Goal: Information Seeking & Learning: Learn about a topic

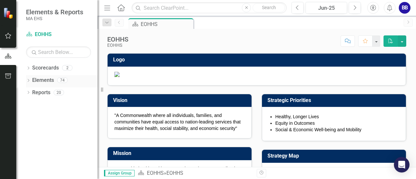
click at [29, 81] on icon "Dropdown" at bounding box center [28, 81] width 5 height 4
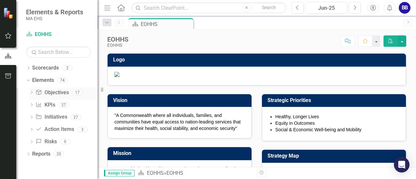
click at [50, 94] on link "Objective Objectives" at bounding box center [51, 92] width 33 height 7
click at [30, 93] on icon "Dropdown" at bounding box center [31, 93] width 5 height 4
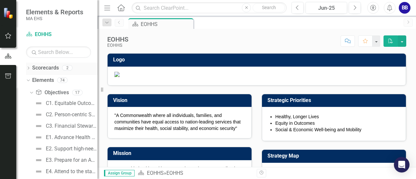
click at [30, 68] on icon "Dropdown" at bounding box center [28, 69] width 5 height 4
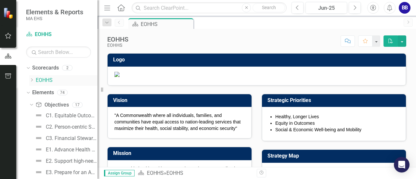
click at [31, 80] on icon "Dropdown" at bounding box center [31, 80] width 5 height 4
click at [46, 93] on link "AGE" at bounding box center [69, 92] width 55 height 7
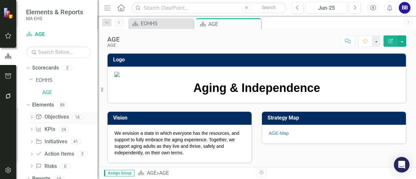
click at [52, 119] on link "Objective Objectives" at bounding box center [51, 116] width 33 height 7
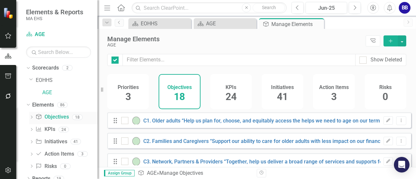
checkbox input "false"
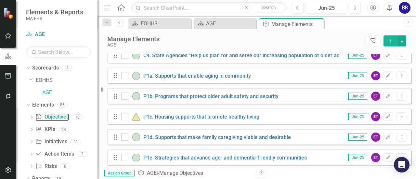
scroll to position [129, 0]
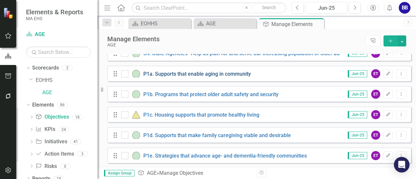
click at [213, 77] on link "P1a. Supports that enable aging in community" at bounding box center [197, 74] width 108 height 6
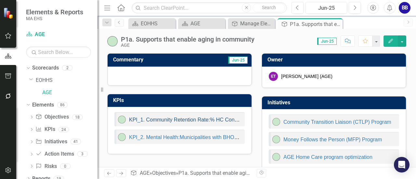
click at [156, 118] on link "KPI_1. Community Retention Rate:​% HC Consumers we support & keep in community" at bounding box center [228, 120] width 199 height 6
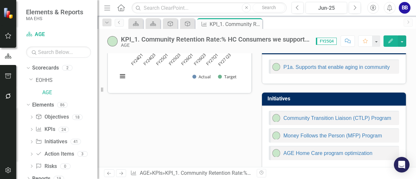
scroll to position [143, 0]
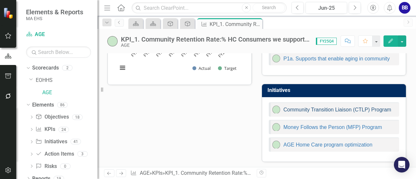
click at [328, 109] on link "Community Transition Liaison (CTLP) Program" at bounding box center [337, 110] width 108 height 6
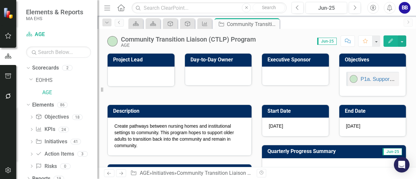
click at [236, 93] on div "Project Lead Day-to-Day Owner Executive Sponsor Objectives P1a. Supports that e…" at bounding box center [256, 70] width 309 height 51
click at [47, 131] on link "KPI KPIs" at bounding box center [45, 129] width 20 height 7
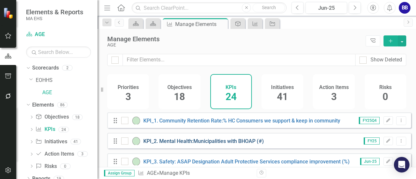
click at [212, 144] on link "KPI_2. Mental Health:Municipalities with BHOAP (#)" at bounding box center [203, 141] width 121 height 6
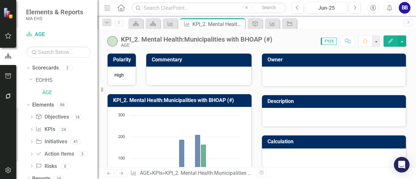
click at [254, 76] on div "Commentary" at bounding box center [199, 65] width 116 height 41
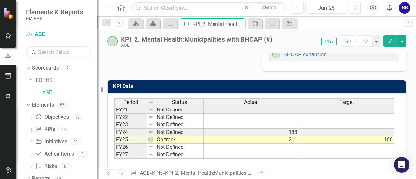
scroll to position [208, 0]
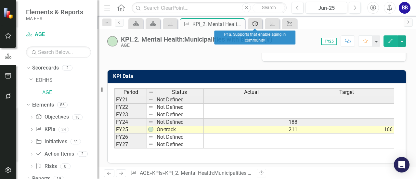
click at [256, 22] on icon at bounding box center [255, 23] width 5 height 5
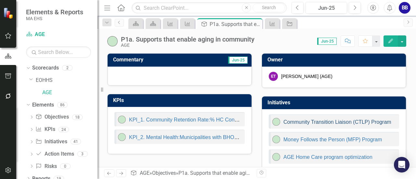
click at [339, 122] on link "Community Transition Liaison (CTLP) Program" at bounding box center [337, 122] width 108 height 6
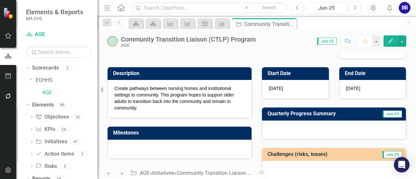
scroll to position [39, 0]
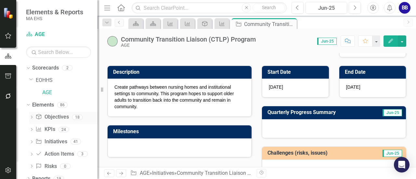
click at [52, 115] on link "Objective Objectives" at bounding box center [51, 116] width 33 height 7
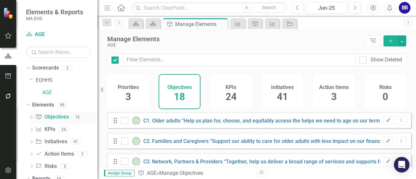
checkbox input "false"
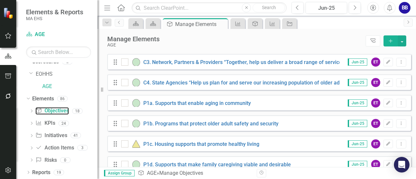
scroll to position [199, 0]
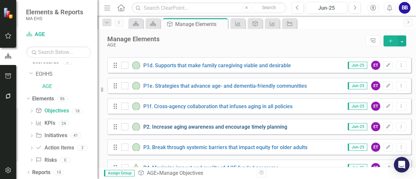
click at [231, 130] on link "P2. Increase aging awareness and encourage timely planning" at bounding box center [215, 127] width 144 height 6
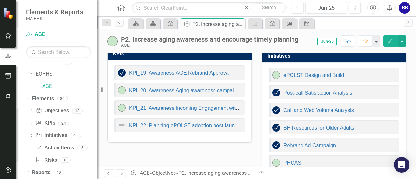
scroll to position [34, 0]
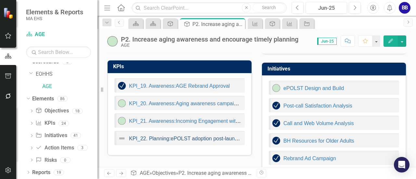
click at [157, 136] on link "KPI_22. Planning:ePOLST adoption post-launch (#)" at bounding box center [188, 139] width 119 height 6
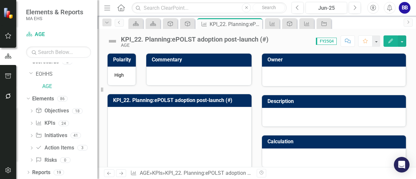
click at [253, 90] on div "KPI_22. Planning:ePOLST adoption post-launch (#) Chart Bar chart with 2 data se…" at bounding box center [179, 151] width 154 height 131
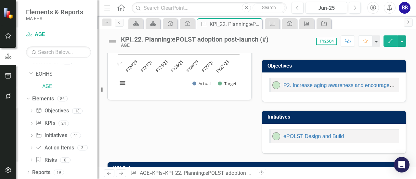
scroll to position [117, 0]
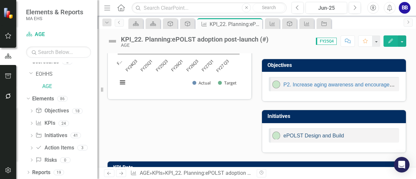
click at [308, 133] on link "ePOLST Design and Build" at bounding box center [313, 136] width 60 height 6
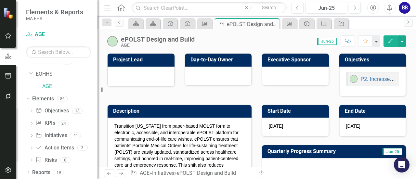
drag, startPoint x: 114, startPoint y: 125, endPoint x: 168, endPoint y: 159, distance: 63.4
click at [168, 159] on p "Transition [US_STATE] from paper-based MOLST form to electronic, accessible, an…" at bounding box center [179, 152] width 130 height 59
click at [156, 148] on p "Transition [US_STATE] from paper-based MOLST form to electronic, accessible, an…" at bounding box center [179, 152] width 130 height 59
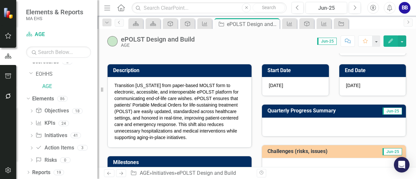
scroll to position [52, 0]
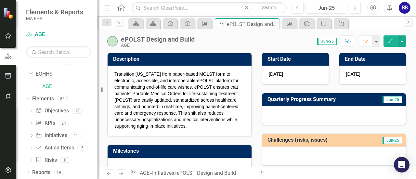
click at [159, 111] on p "Transition [US_STATE] from paper-based MOLST form to electronic, accessible, an…" at bounding box center [179, 100] width 130 height 59
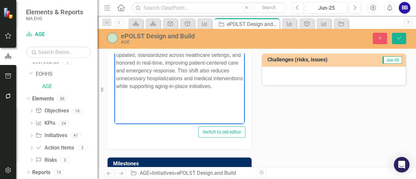
scroll to position [160, 0]
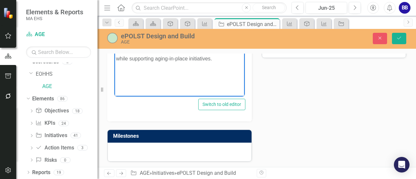
drag, startPoint x: 117, startPoint y: -14, endPoint x: 152, endPoint y: 73, distance: 93.9
click at [152, 73] on body "Transition [US_STATE] from paper-based MOLST form to electronic, accessible, an…" at bounding box center [179, 32] width 130 height 98
copy p "Transition [US_STATE] from paper-based MOLST form to electronic, accessible, an…"
click at [290, 112] on div "Description <p>Transition [US_STATE] from paper-based MOLST form to electronic,…" at bounding box center [256, 49] width 309 height 225
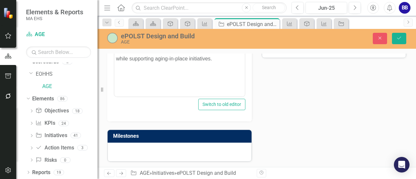
scroll to position [61, 0]
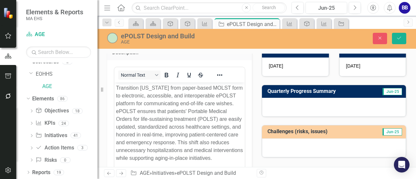
click at [294, 117] on div "Challenges (risks, issues) Jun-25" at bounding box center [334, 137] width 154 height 41
click at [282, 103] on div at bounding box center [334, 107] width 144 height 19
click at [380, 39] on icon "Close" at bounding box center [380, 38] width 6 height 5
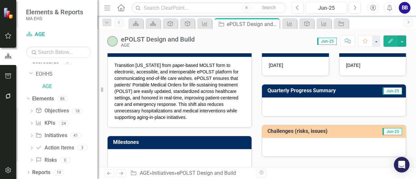
click at [254, 73] on div "Description Transition [US_STATE] from paper-based MOLST form to electronic, ac…" at bounding box center [179, 82] width 154 height 92
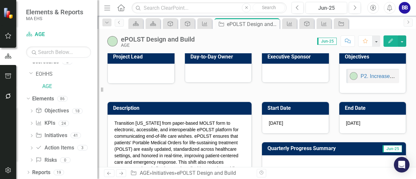
scroll to position [0, 0]
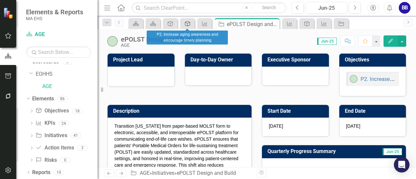
click at [189, 26] on icon "Objective" at bounding box center [187, 23] width 7 height 5
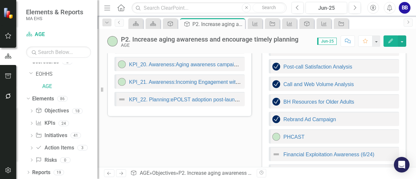
scroll to position [77, 0]
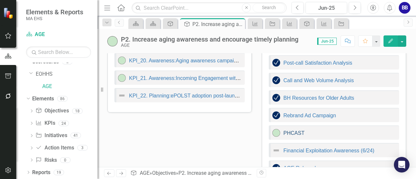
click at [293, 132] on link "PHCAST" at bounding box center [293, 133] width 21 height 6
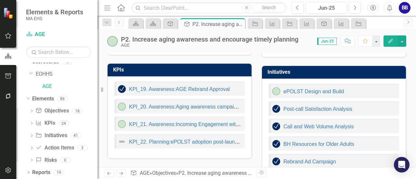
scroll to position [37, 0]
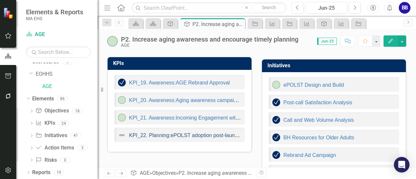
click at [154, 134] on link "KPI_22. Planning:ePOLST adoption post-launch (#)" at bounding box center [188, 136] width 119 height 6
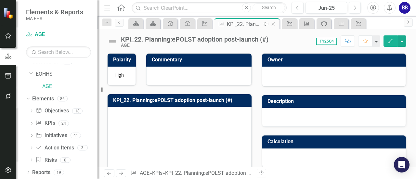
click at [273, 24] on icon at bounding box center [274, 24] width 4 height 4
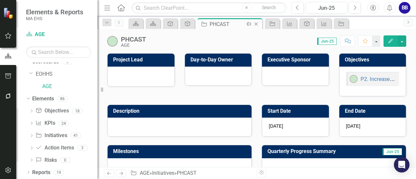
click at [257, 26] on icon "Close" at bounding box center [256, 23] width 7 height 5
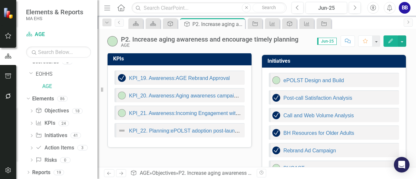
scroll to position [40, 0]
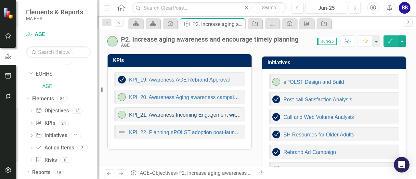
click at [204, 115] on link "KPI_21. Awareness:Incoming Engagement with MassOptions and AGE" at bounding box center [211, 115] width 164 height 6
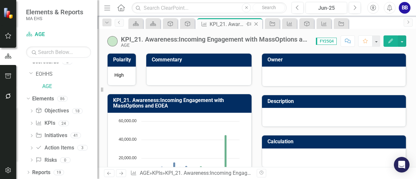
click at [256, 25] on icon "Close" at bounding box center [256, 23] width 7 height 5
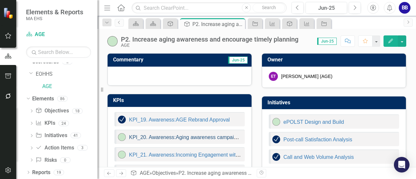
click at [186, 136] on link "KPI_20. Awareness:Aging awareness campaigns conducted (#)" at bounding box center [202, 138] width 147 height 6
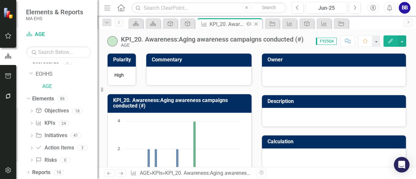
click at [256, 22] on icon "Close" at bounding box center [256, 23] width 7 height 5
